Goal: Navigation & Orientation: Find specific page/section

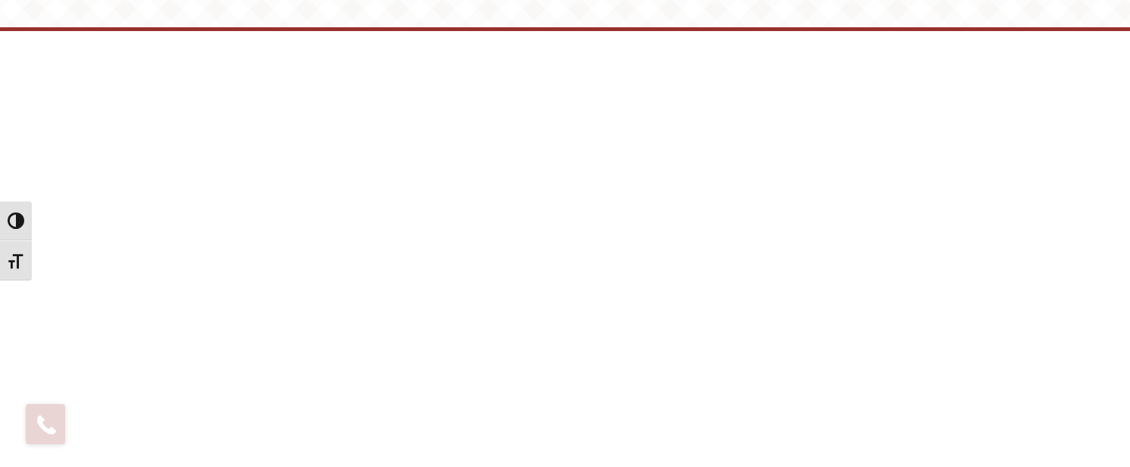
scroll to position [1212, 0]
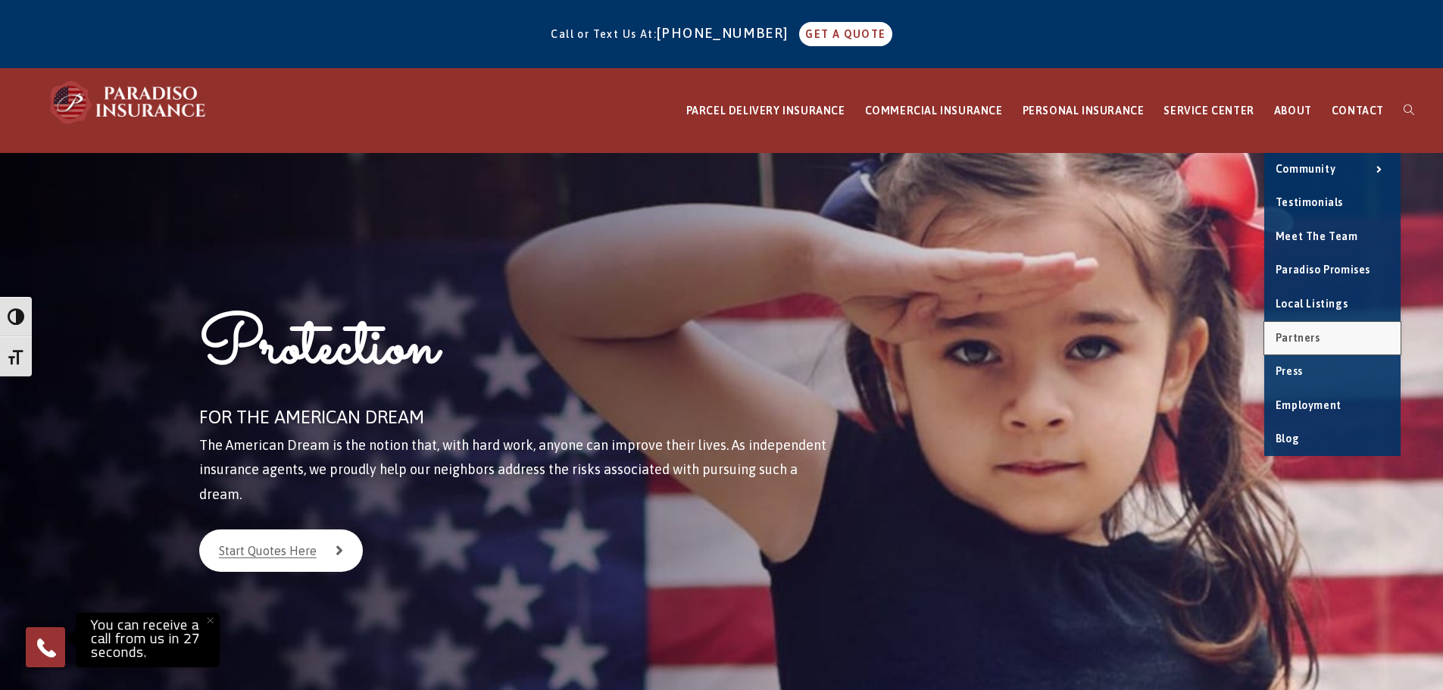
click at [1310, 329] on link "Partners" at bounding box center [1332, 338] width 136 height 33
